Goal: Task Accomplishment & Management: Complete application form

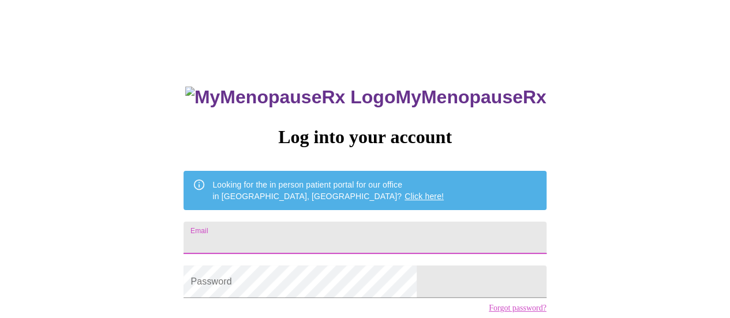
click at [333, 232] on input "Email" at bounding box center [364, 238] width 362 height 32
type input "nikkicrum@yahoo.com"
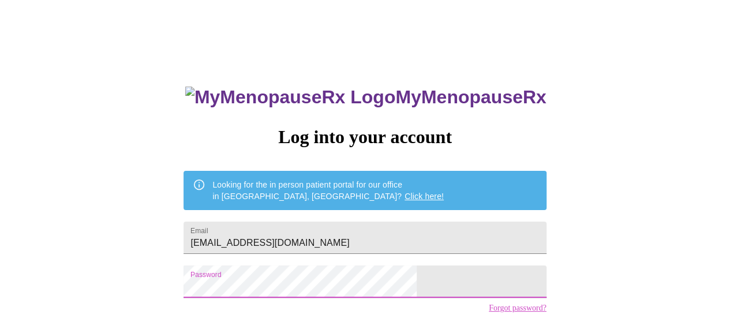
scroll to position [88, 0]
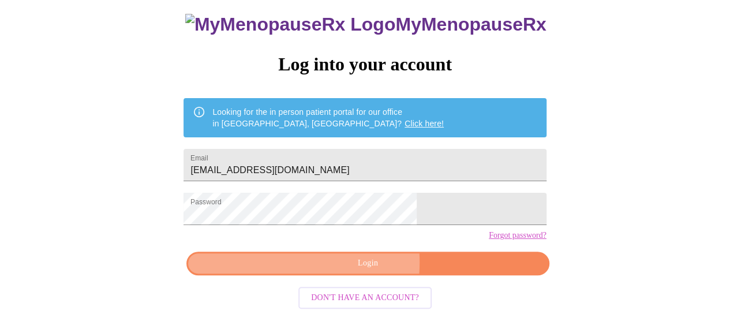
click at [316, 266] on span "Login" at bounding box center [368, 263] width 336 height 14
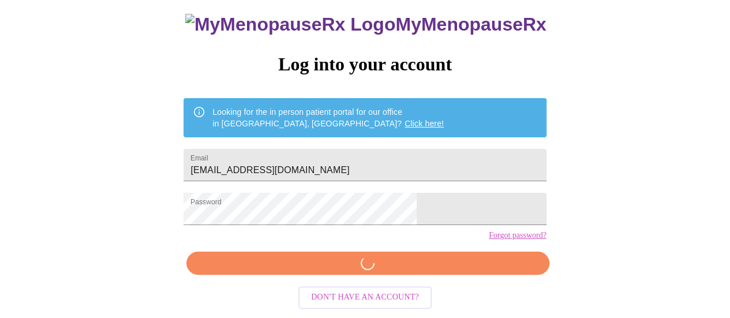
scroll to position [88, 0]
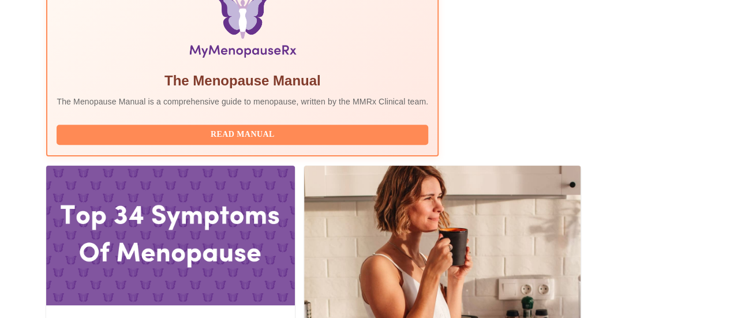
scroll to position [485, 0]
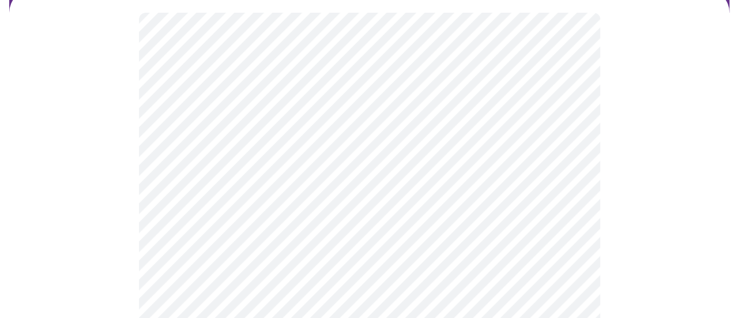
scroll to position [112, 0]
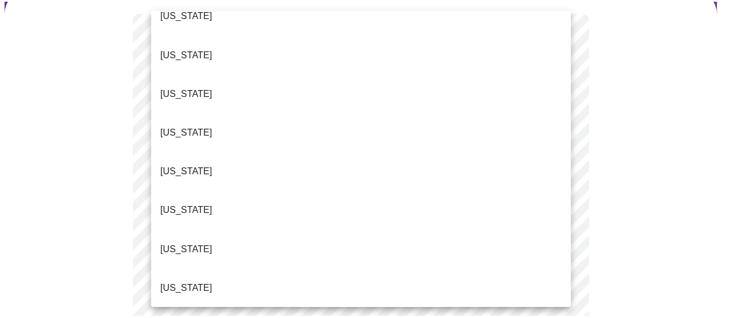
scroll to position [216, 0]
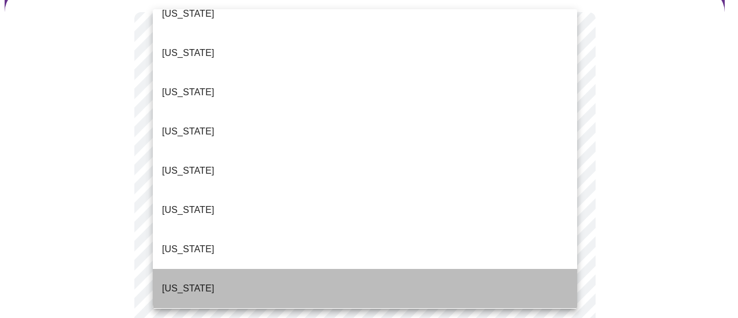
click at [469, 269] on li "Illinois" at bounding box center [365, 288] width 425 height 39
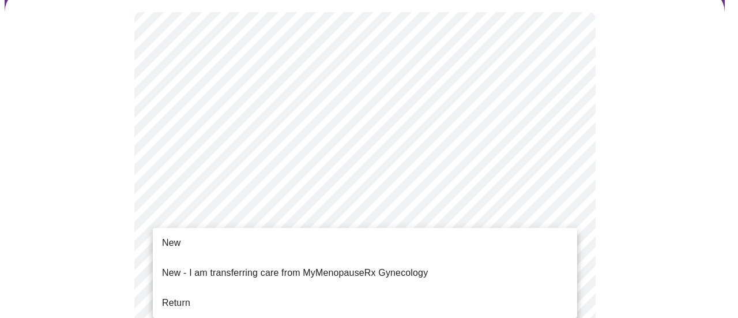
click at [429, 295] on li "Return" at bounding box center [365, 302] width 425 height 21
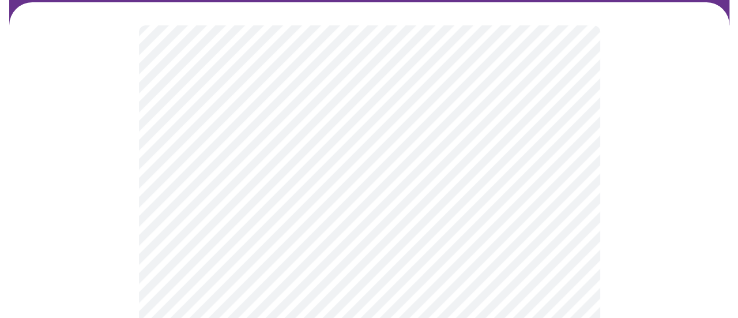
scroll to position [144, 0]
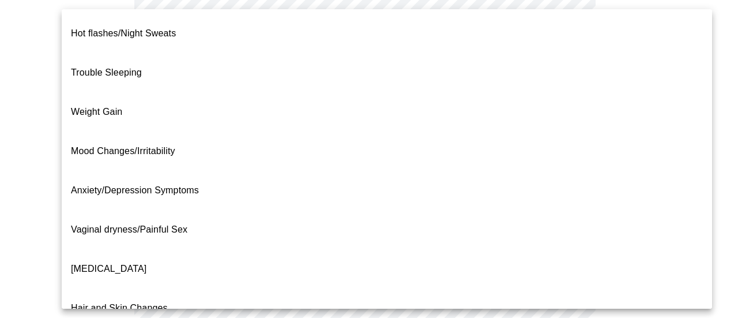
click at [543, 107] on body "MyMenopauseRx Appointments Messaging Labs Uploads Medications Community Refer a…" at bounding box center [369, 215] width 729 height 709
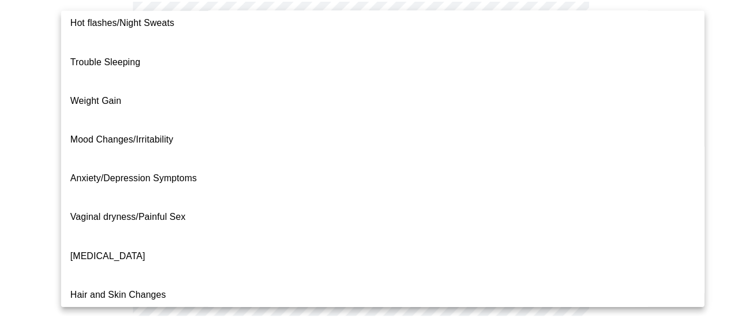
scroll to position [10, 0]
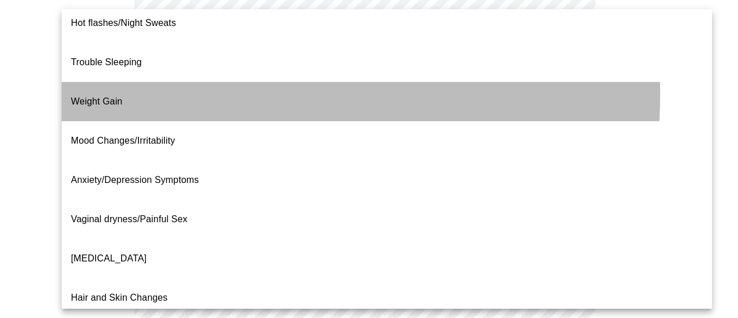
click at [152, 82] on li "Weight Gain" at bounding box center [387, 101] width 651 height 39
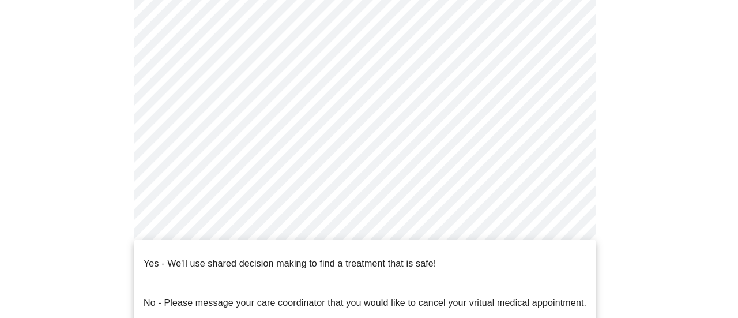
click at [305, 227] on body "MyMenopauseRx Appointments Messaging Labs Uploads Medications Community Refer a…" at bounding box center [369, 212] width 729 height 702
click at [647, 171] on div at bounding box center [369, 159] width 738 height 318
click at [537, 232] on body "MyMenopauseRx Appointments Messaging Labs Uploads Medications Community Refer a…" at bounding box center [369, 212] width 729 height 702
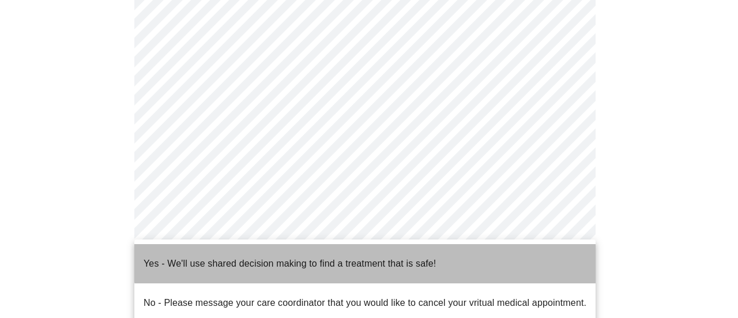
click at [438, 255] on li "Yes - We'll use shared decision making to find a treatment that is safe!" at bounding box center [365, 263] width 462 height 39
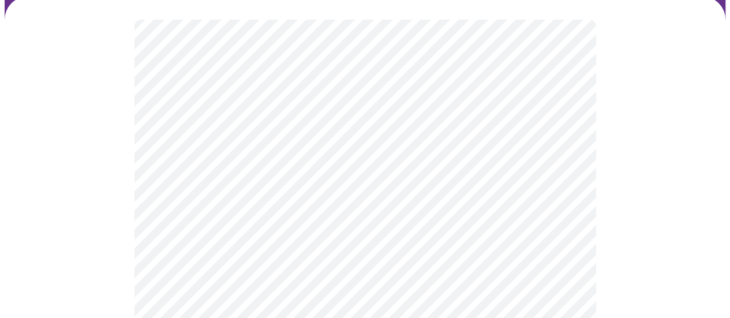
scroll to position [105, 0]
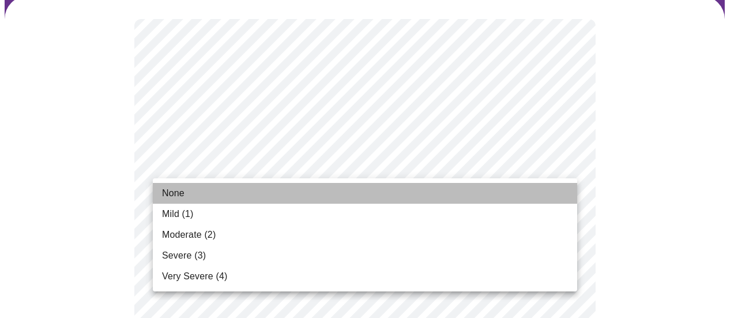
click at [498, 191] on li "None" at bounding box center [365, 193] width 425 height 21
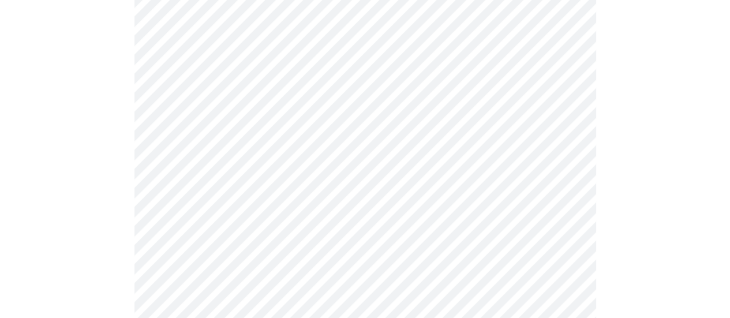
scroll to position [207, 0]
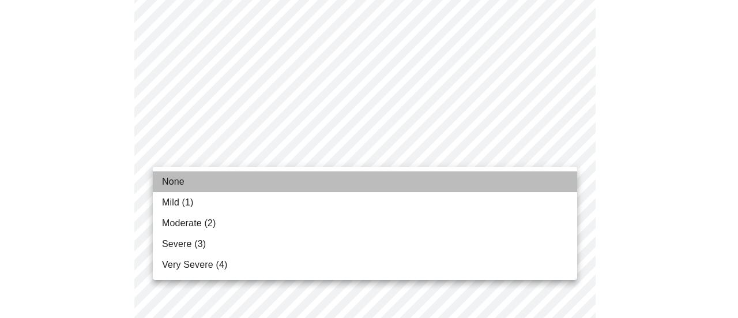
click at [495, 178] on li "None" at bounding box center [365, 181] width 425 height 21
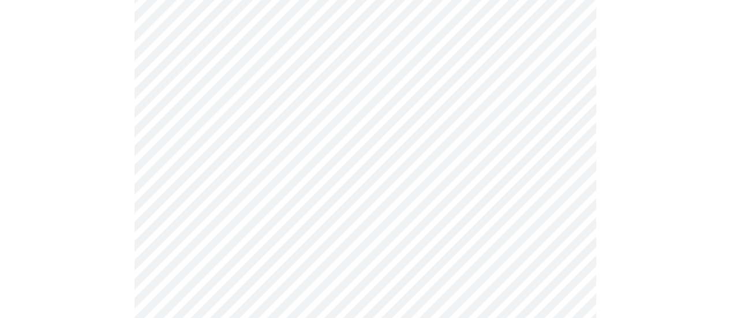
scroll to position [298, 0]
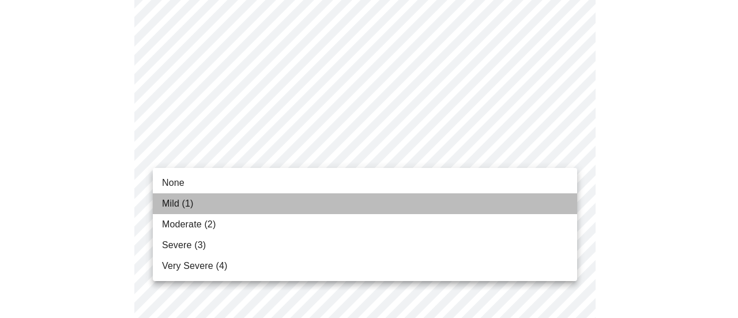
click at [501, 194] on li "Mild (1)" at bounding box center [365, 203] width 425 height 21
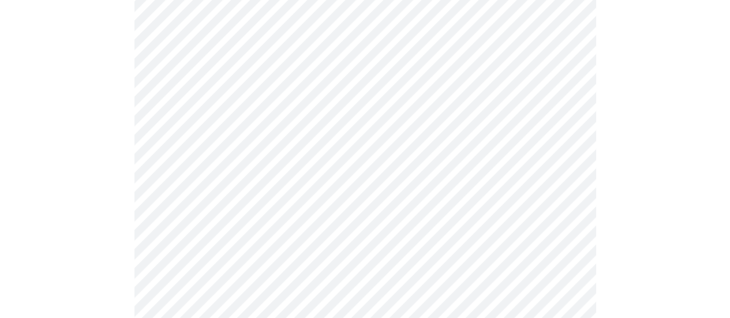
scroll to position [390, 0]
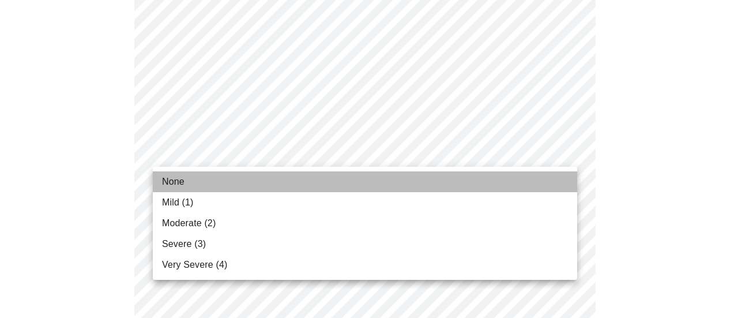
click at [567, 184] on li "None" at bounding box center [365, 181] width 425 height 21
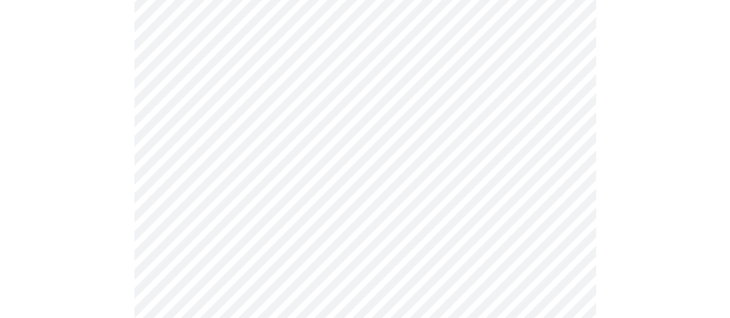
scroll to position [503, 0]
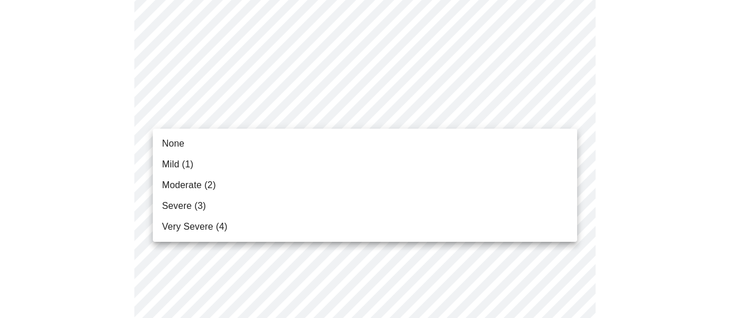
click at [539, 119] on body "MyMenopauseRx Appointments Messaging Labs Uploads Medications Community Refer a…" at bounding box center [369, 245] width 729 height 1486
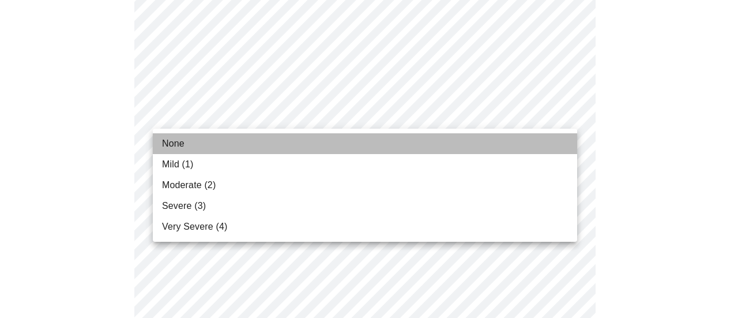
click at [489, 140] on li "None" at bounding box center [365, 143] width 425 height 21
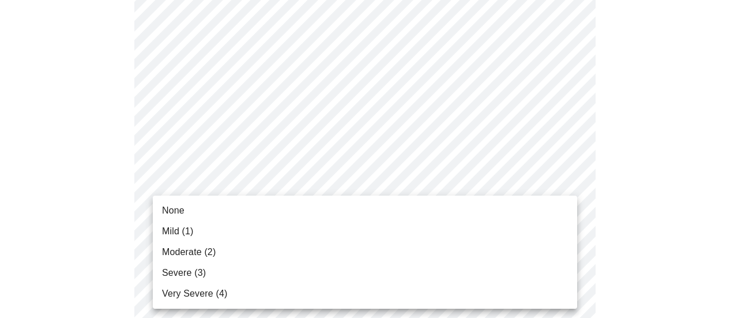
click at [517, 195] on body "MyMenopauseRx Appointments Messaging Labs Uploads Medications Community Refer a…" at bounding box center [369, 237] width 729 height 1470
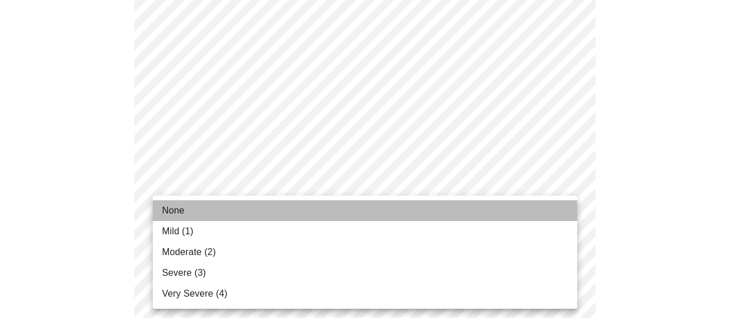
click at [508, 214] on li "None" at bounding box center [365, 210] width 425 height 21
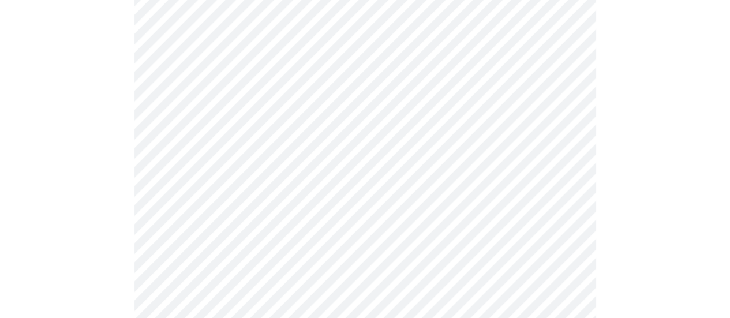
scroll to position [624, 0]
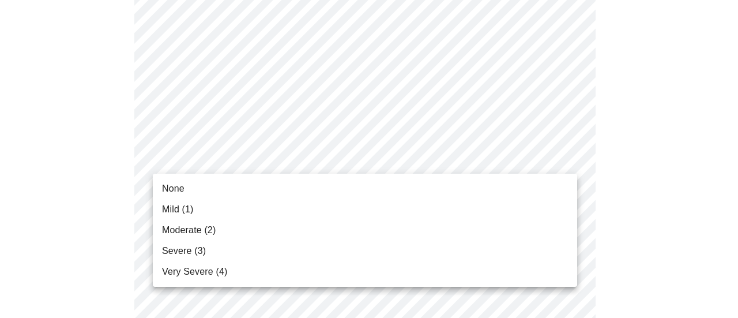
click at [523, 164] on body "MyMenopauseRx Appointments Messaging Labs Uploads Medications Community Refer a…" at bounding box center [369, 107] width 729 height 1454
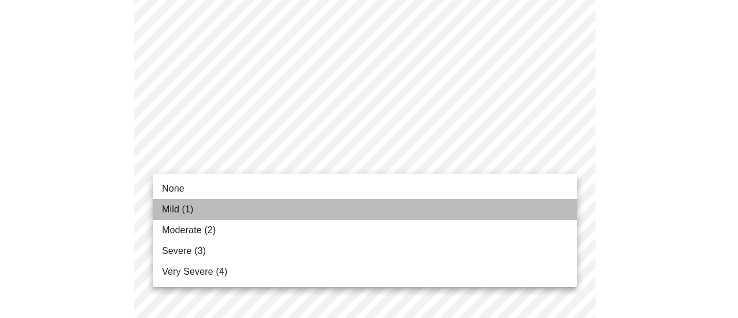
click at [496, 212] on li "Mild (1)" at bounding box center [365, 209] width 425 height 21
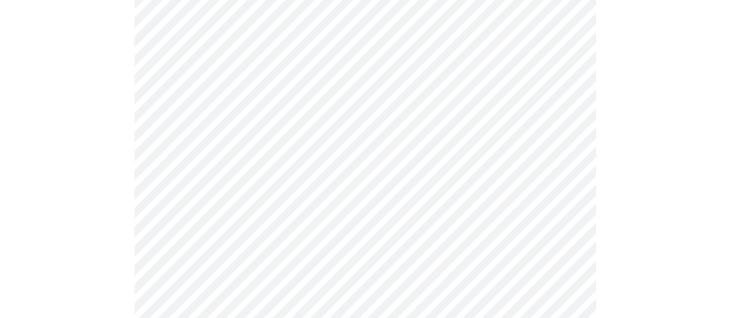
scroll to position [718, 0]
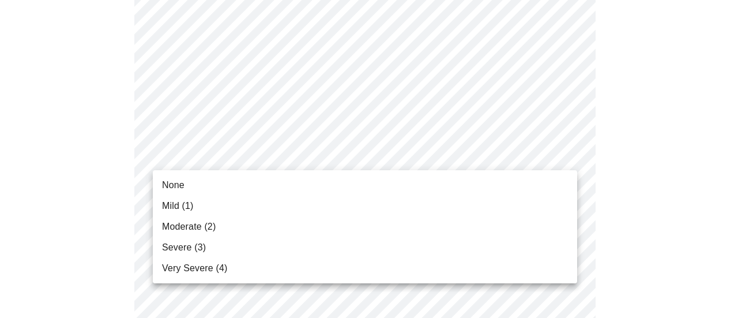
click at [552, 156] on body "MyMenopauseRx Appointments Messaging Labs Uploads Medications Community Refer a…" at bounding box center [369, 5] width 729 height 1438
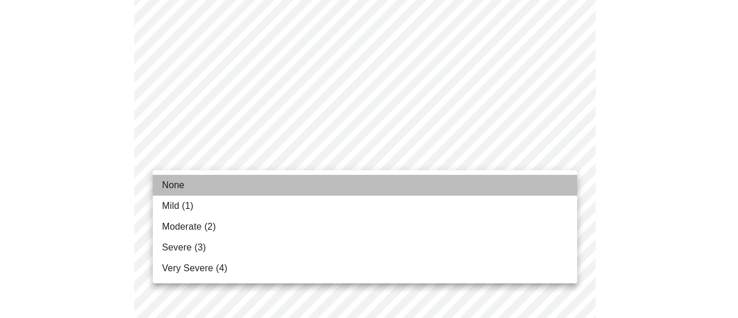
click at [510, 191] on li "None" at bounding box center [365, 185] width 425 height 21
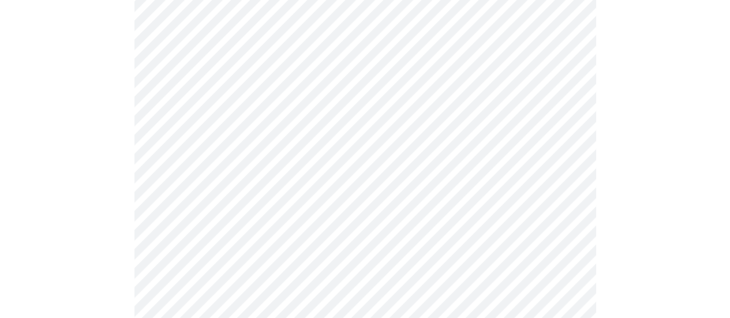
scroll to position [809, 0]
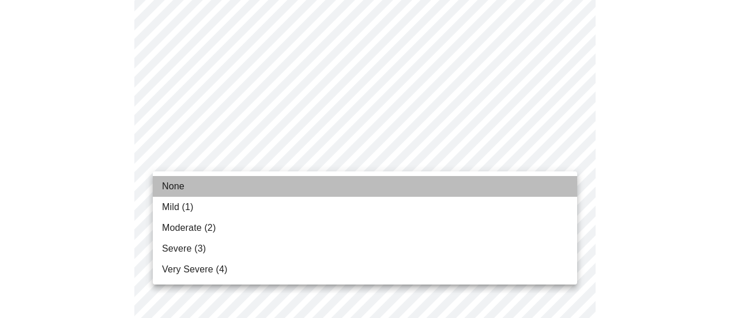
click at [530, 181] on li "None" at bounding box center [365, 186] width 425 height 21
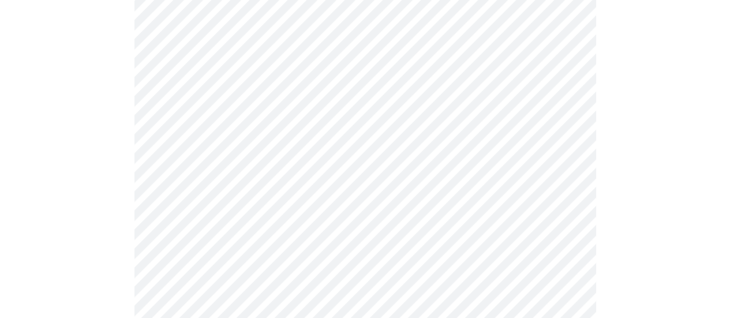
scroll to position [920, 0]
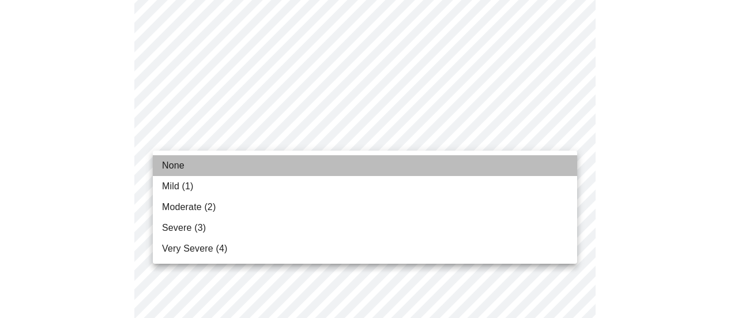
click at [530, 163] on li "None" at bounding box center [365, 165] width 425 height 21
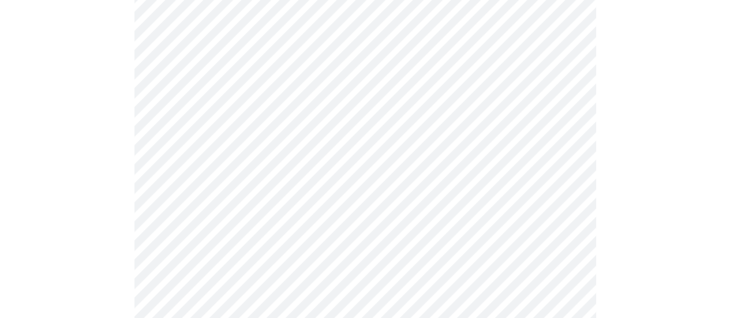
scroll to position [1008, 0]
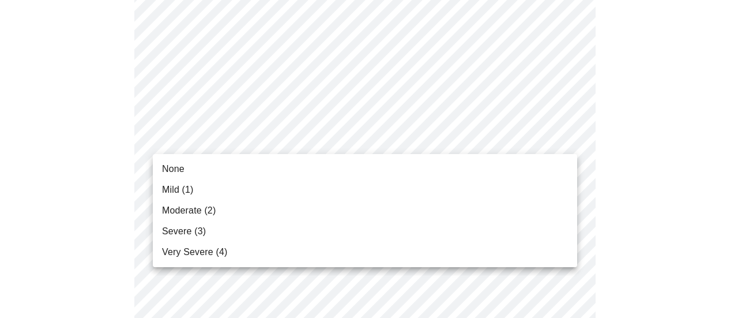
click at [519, 162] on li "None" at bounding box center [365, 169] width 425 height 21
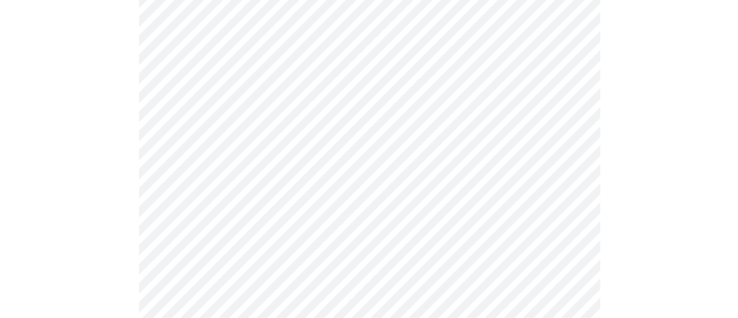
scroll to position [623, 0]
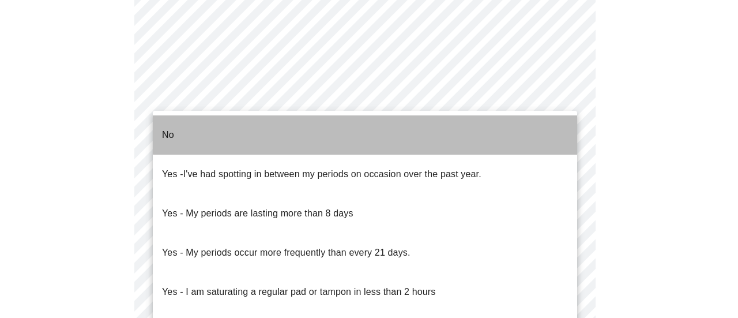
click at [486, 119] on li "No" at bounding box center [365, 134] width 425 height 39
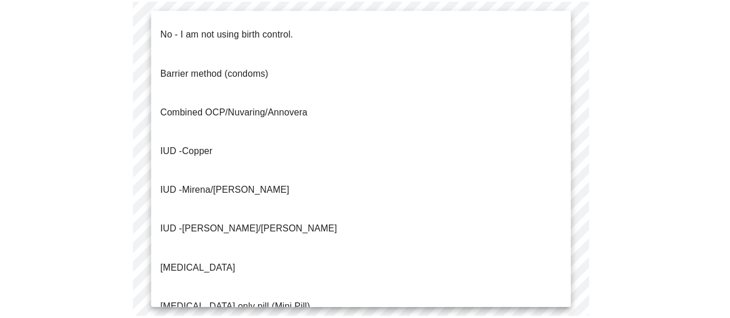
scroll to position [39, 0]
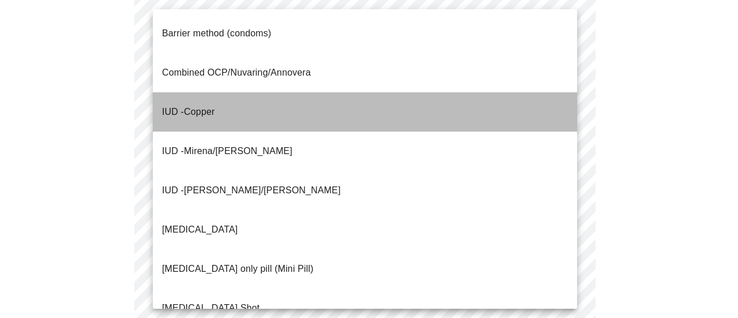
click at [550, 92] on li "IUD - Copper" at bounding box center [365, 111] width 425 height 39
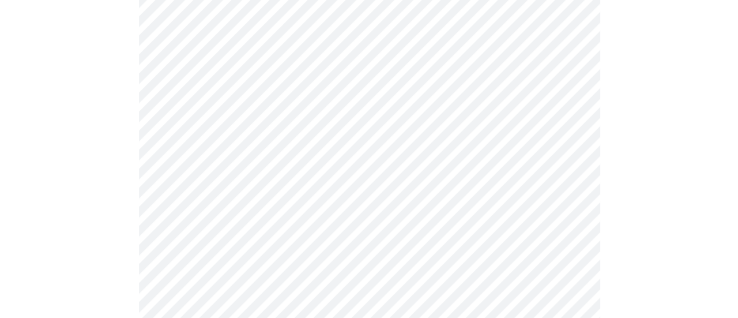
scroll to position [595, 0]
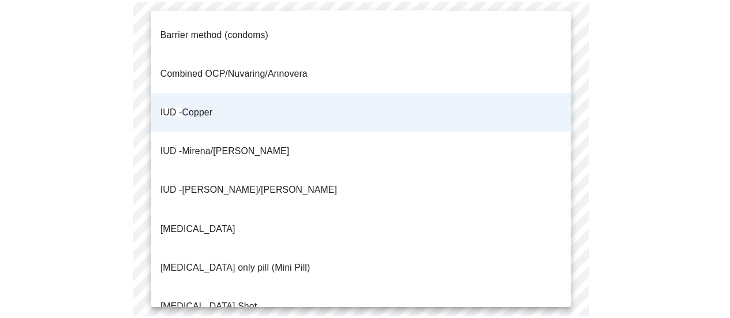
scroll to position [0, 0]
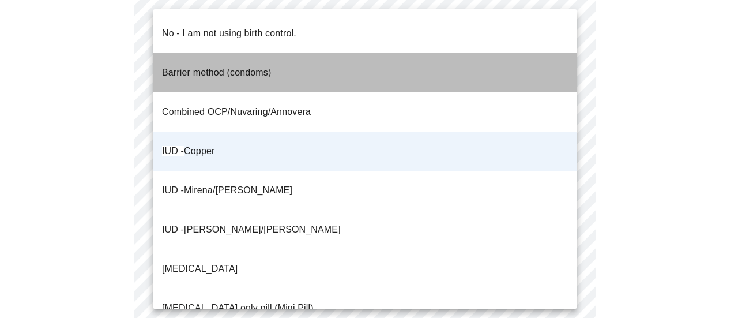
click at [367, 63] on li "Barrier method (condoms)" at bounding box center [365, 72] width 425 height 39
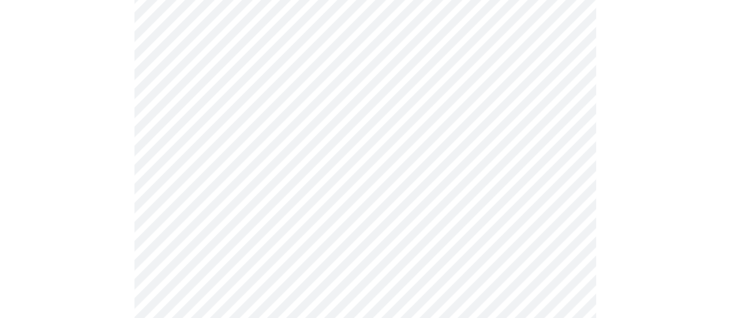
scroll to position [724, 0]
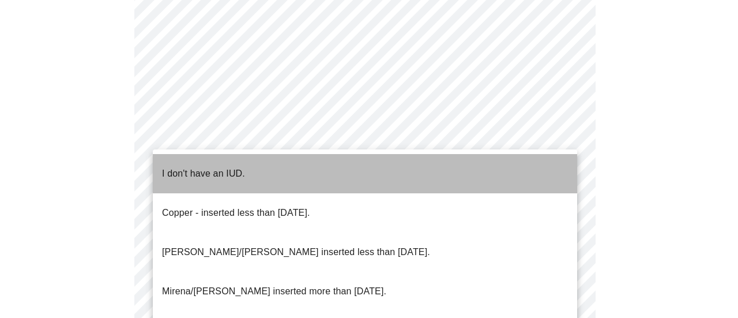
click at [488, 168] on li "I don't have an IUD." at bounding box center [365, 173] width 425 height 39
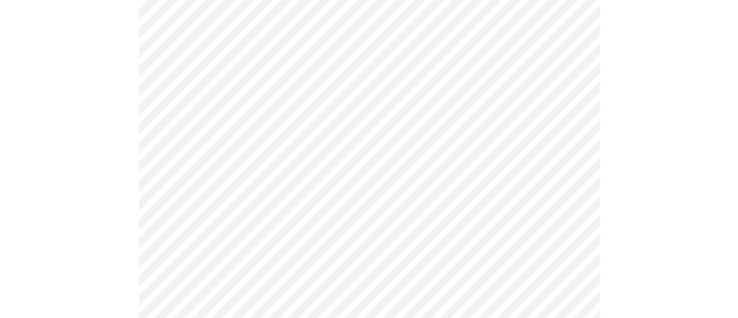
scroll to position [815, 0]
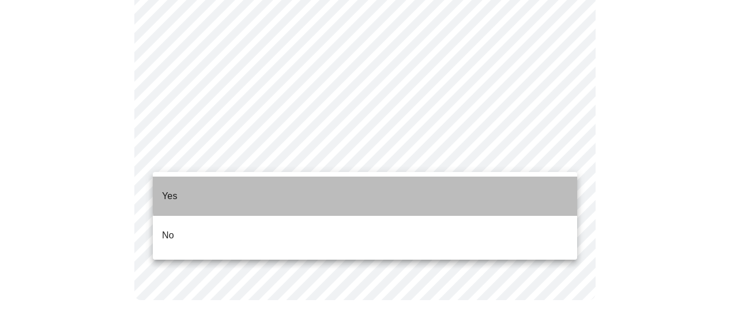
click at [537, 183] on li "Yes" at bounding box center [365, 196] width 425 height 39
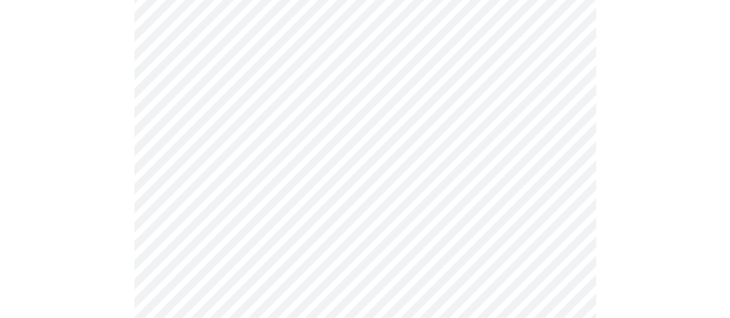
scroll to position [190, 0]
click at [615, 148] on div at bounding box center [365, 297] width 721 height 772
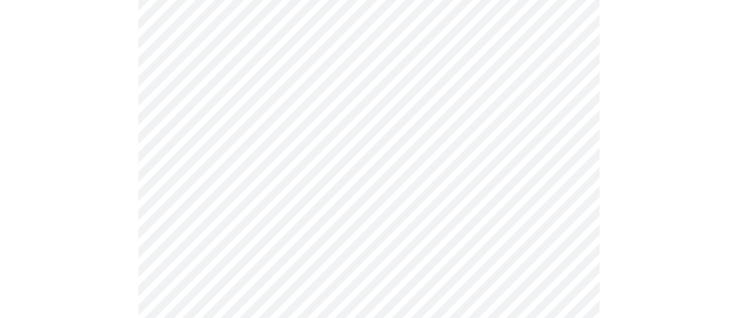
click at [543, 117] on body "MyMenopauseRx Appointments Messaging Labs Uploads Medications Community Refer a…" at bounding box center [369, 143] width 729 height 869
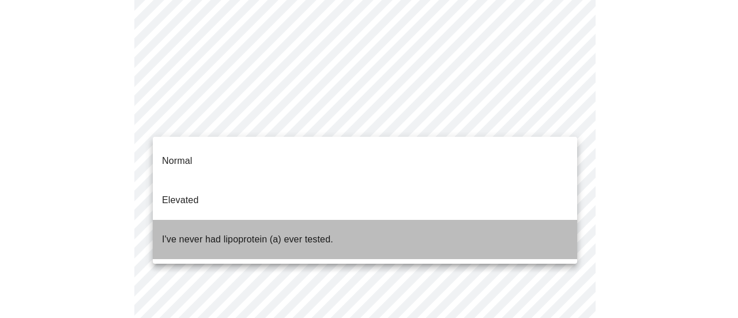
click at [482, 220] on li "I've never had lipoprotein (a) ever tested." at bounding box center [365, 239] width 425 height 39
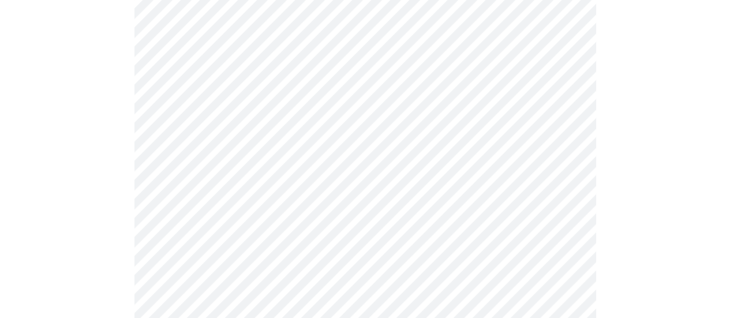
scroll to position [3128, 0]
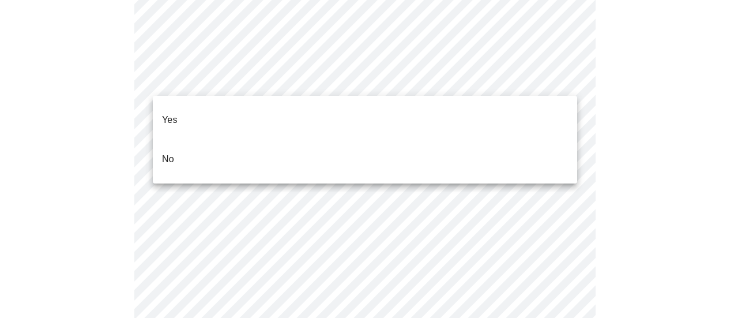
click at [350, 160] on ul "Yes No" at bounding box center [365, 140] width 425 height 88
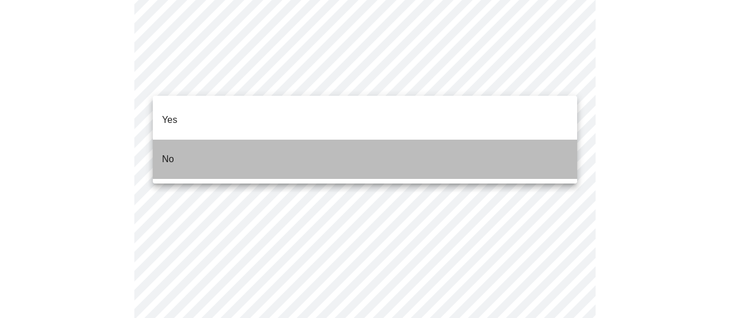
click at [349, 147] on li "No" at bounding box center [365, 159] width 425 height 39
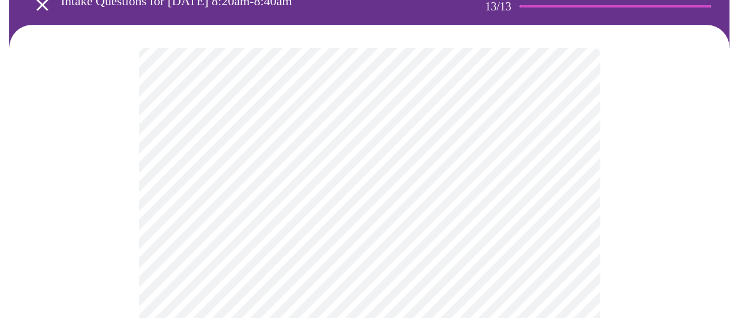
scroll to position [77, 0]
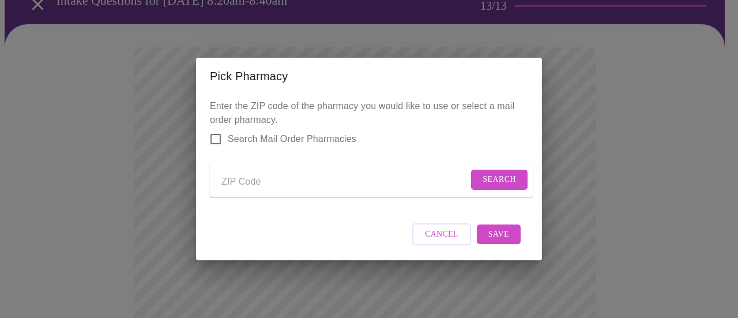
click at [284, 177] on input "Send a message to your care team" at bounding box center [345, 181] width 247 height 18
type input "60560"
click at [496, 174] on span "Search" at bounding box center [499, 179] width 33 height 14
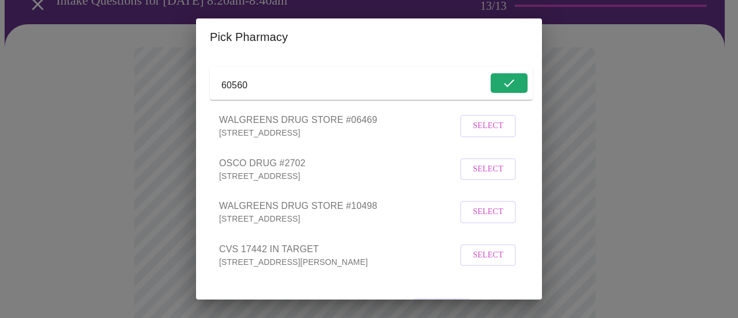
scroll to position [67, 0]
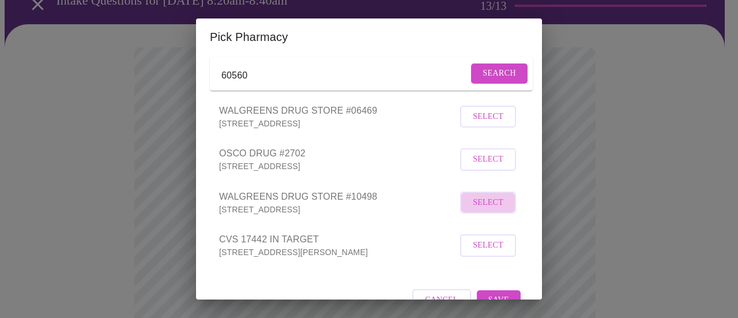
click at [473, 210] on span "Select" at bounding box center [488, 203] width 31 height 14
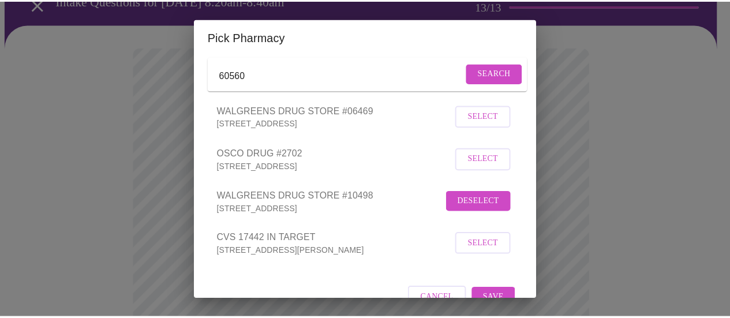
scroll to position [108, 0]
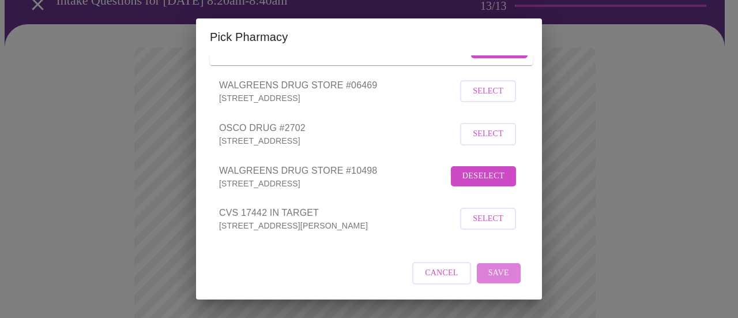
click at [500, 272] on span "Save" at bounding box center [499, 273] width 21 height 14
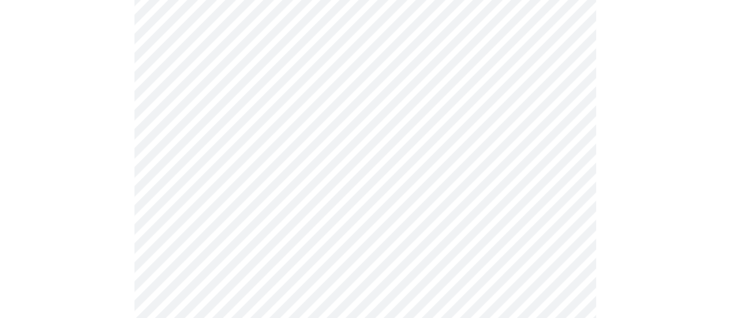
scroll to position [674, 0]
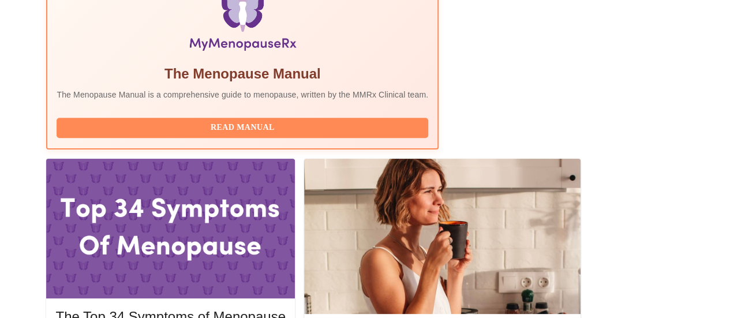
scroll to position [406, 0]
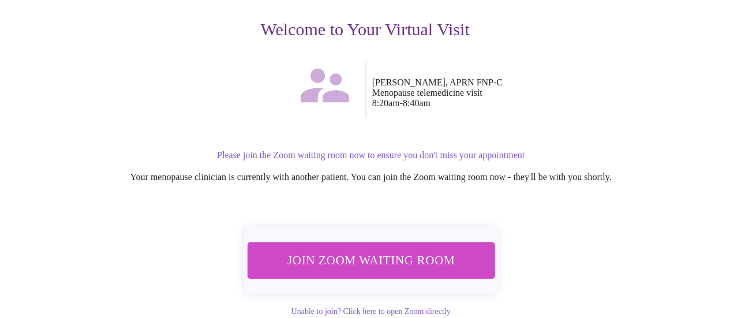
scroll to position [149, 0]
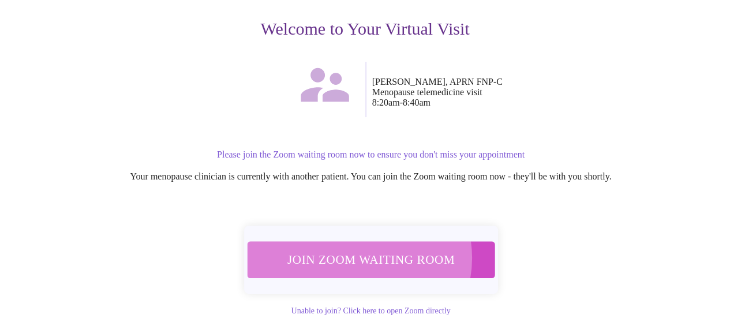
click at [358, 253] on span "Join Zoom Waiting Room" at bounding box center [370, 259] width 217 height 21
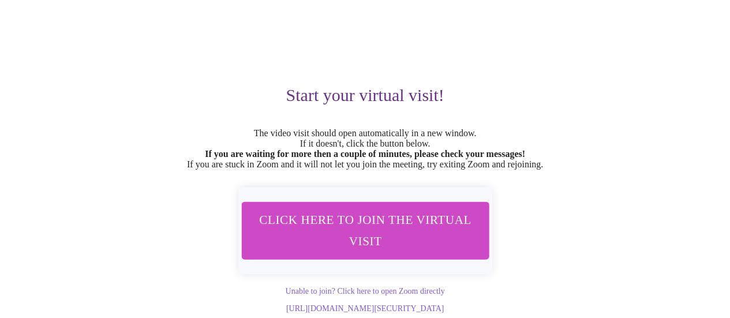
scroll to position [108, 0]
